Goal: Task Accomplishment & Management: Manage account settings

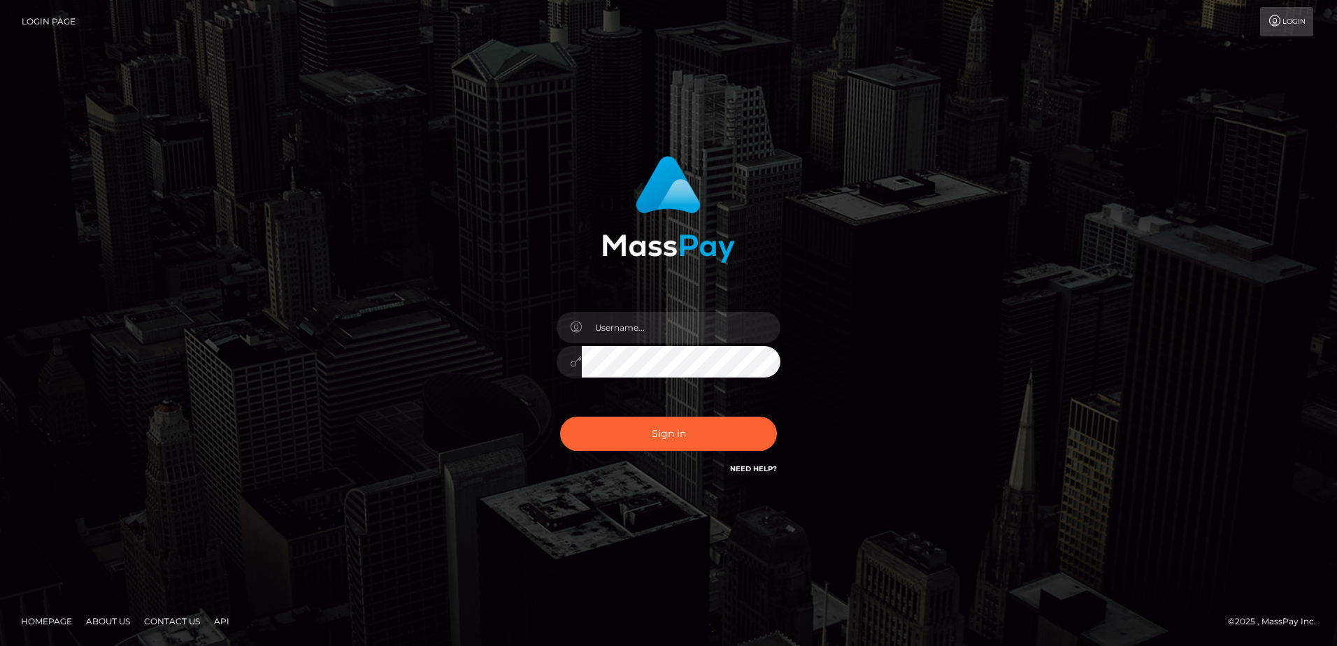
drag, startPoint x: 443, startPoint y: 334, endPoint x: 476, endPoint y: 346, distance: 35.0
click at [443, 334] on div "Sign in" at bounding box center [668, 323] width 797 height 356
type input "Dan"
click at [663, 438] on button "Sign in" at bounding box center [668, 434] width 217 height 34
click at [441, 391] on div "Dan Sign in" at bounding box center [668, 323] width 797 height 356
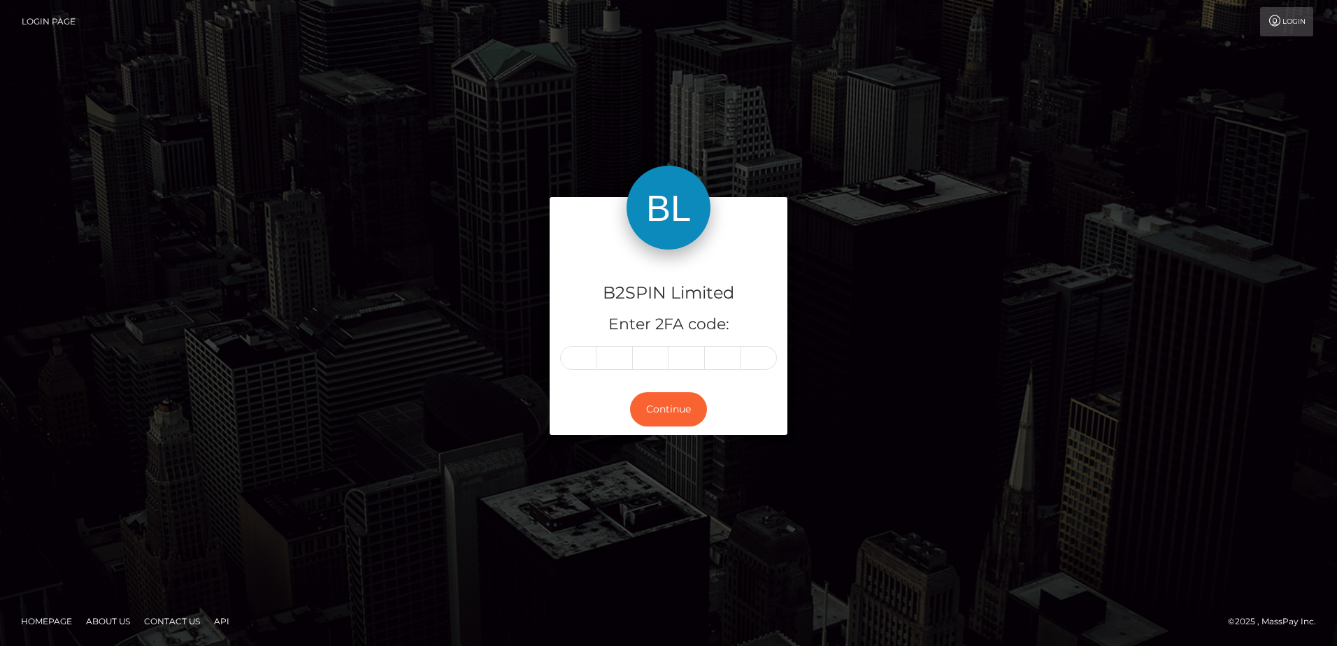
click at [579, 362] on input "text" at bounding box center [578, 358] width 36 height 24
type input "8"
type input "5"
type input "1"
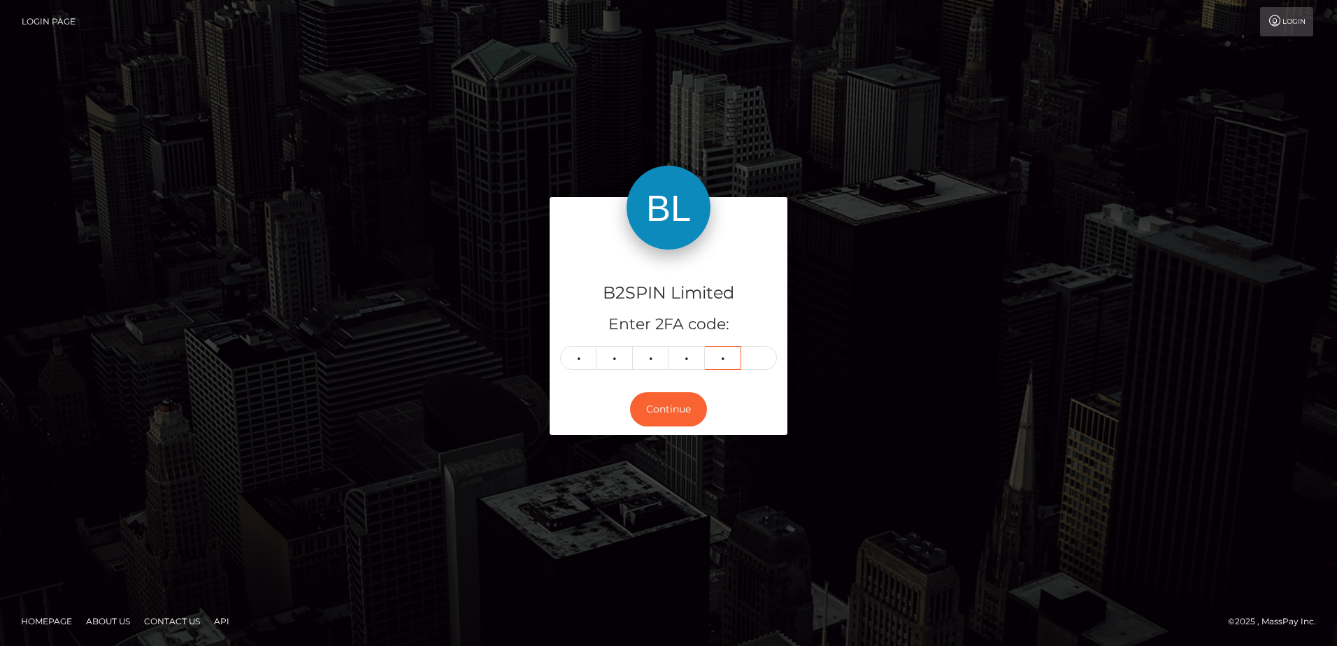
type input "8"
type input "7"
click at [516, 418] on div "B2SPIN Limited Enter 2FA code: 8 8 5 1 8 7 885187 Continue" at bounding box center [668, 322] width 797 height 251
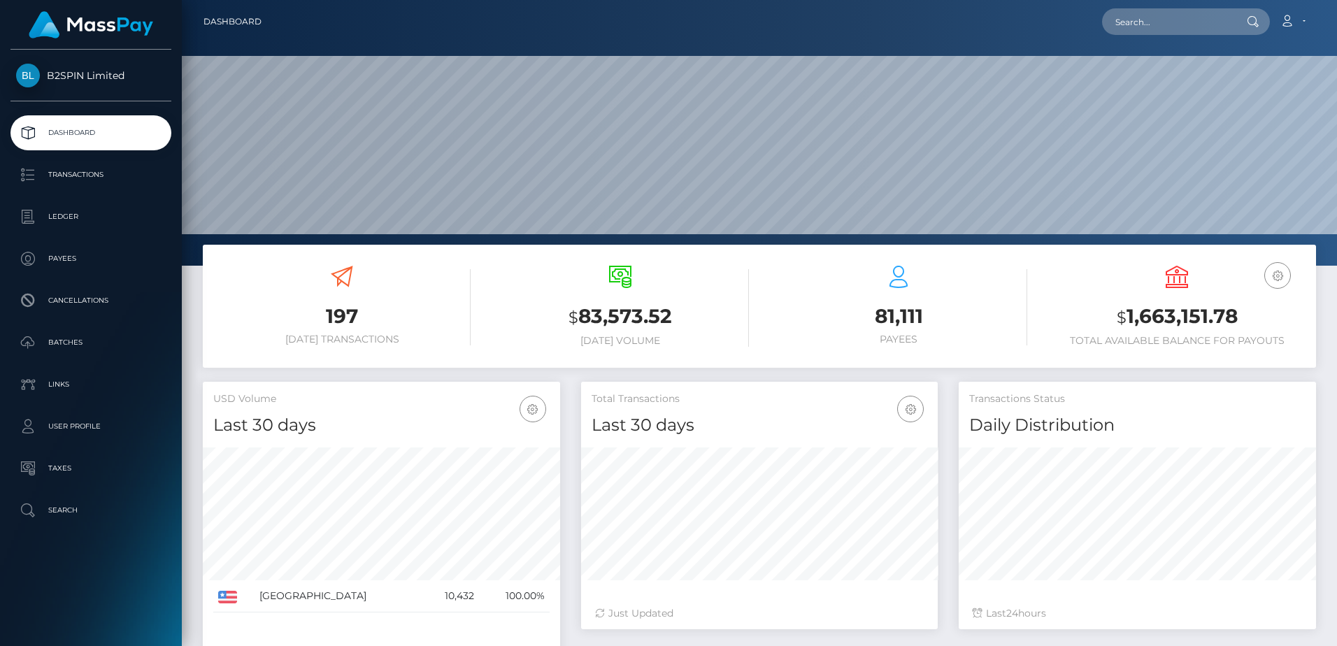
scroll to position [248, 357]
click at [1156, 318] on h3 "$ 1,663,151.78" at bounding box center [1177, 317] width 257 height 29
copy h3 "1,663,151.78"
click at [464, 287] on div "197 [DATE] Transactions" at bounding box center [341, 306] width 257 height 80
